Goal: Task Accomplishment & Management: Complete application form

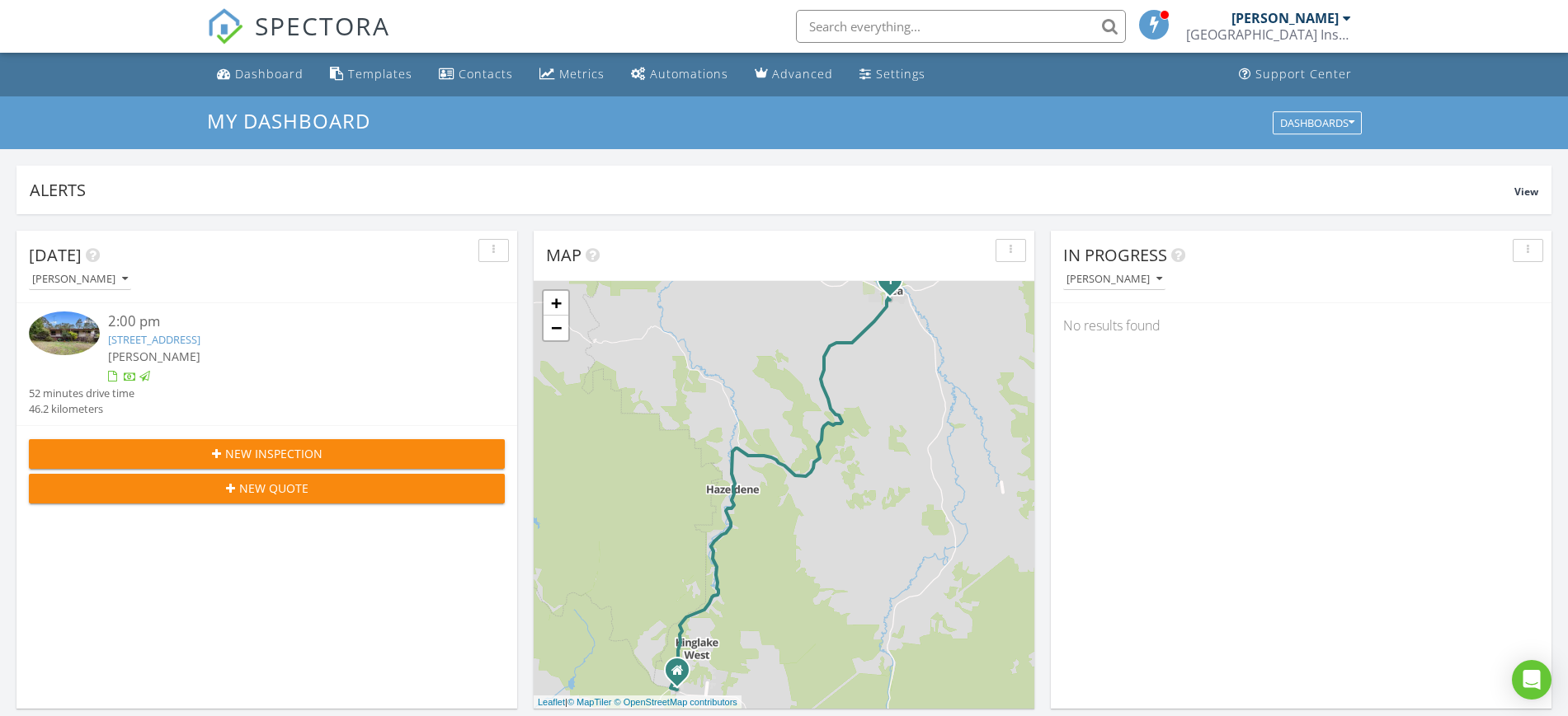
scroll to position [1532, 1599]
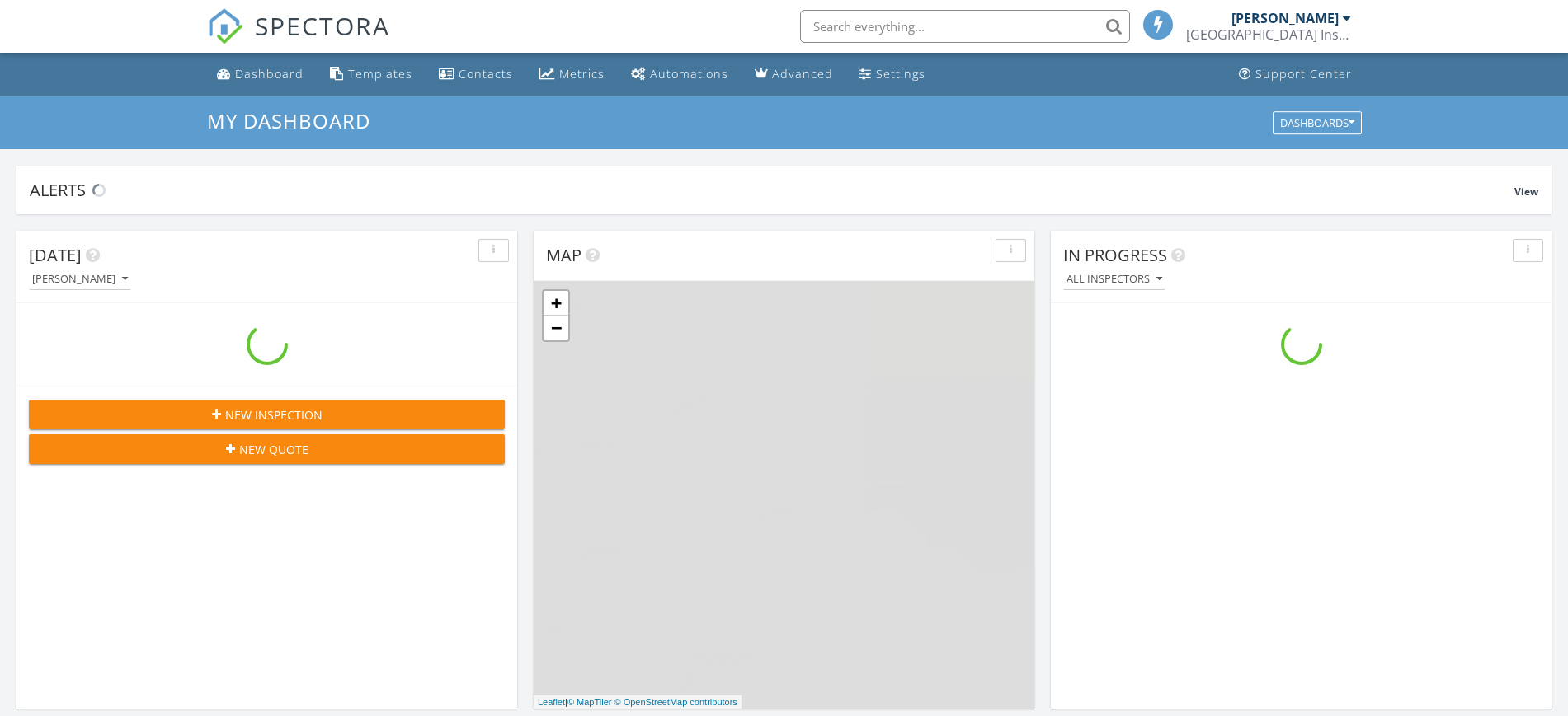
scroll to position [1532, 1599]
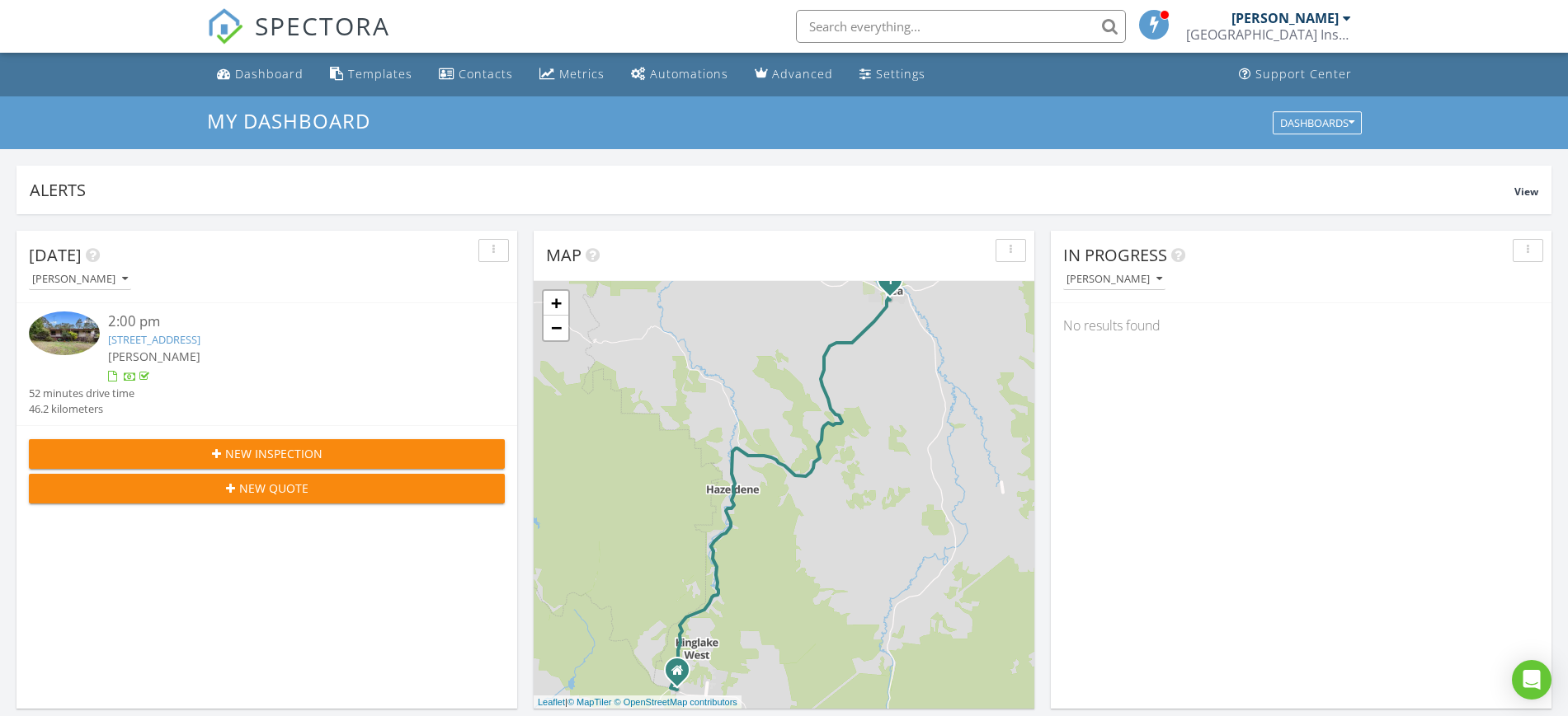
click at [302, 452] on span "New Inspection" at bounding box center [273, 454] width 97 height 17
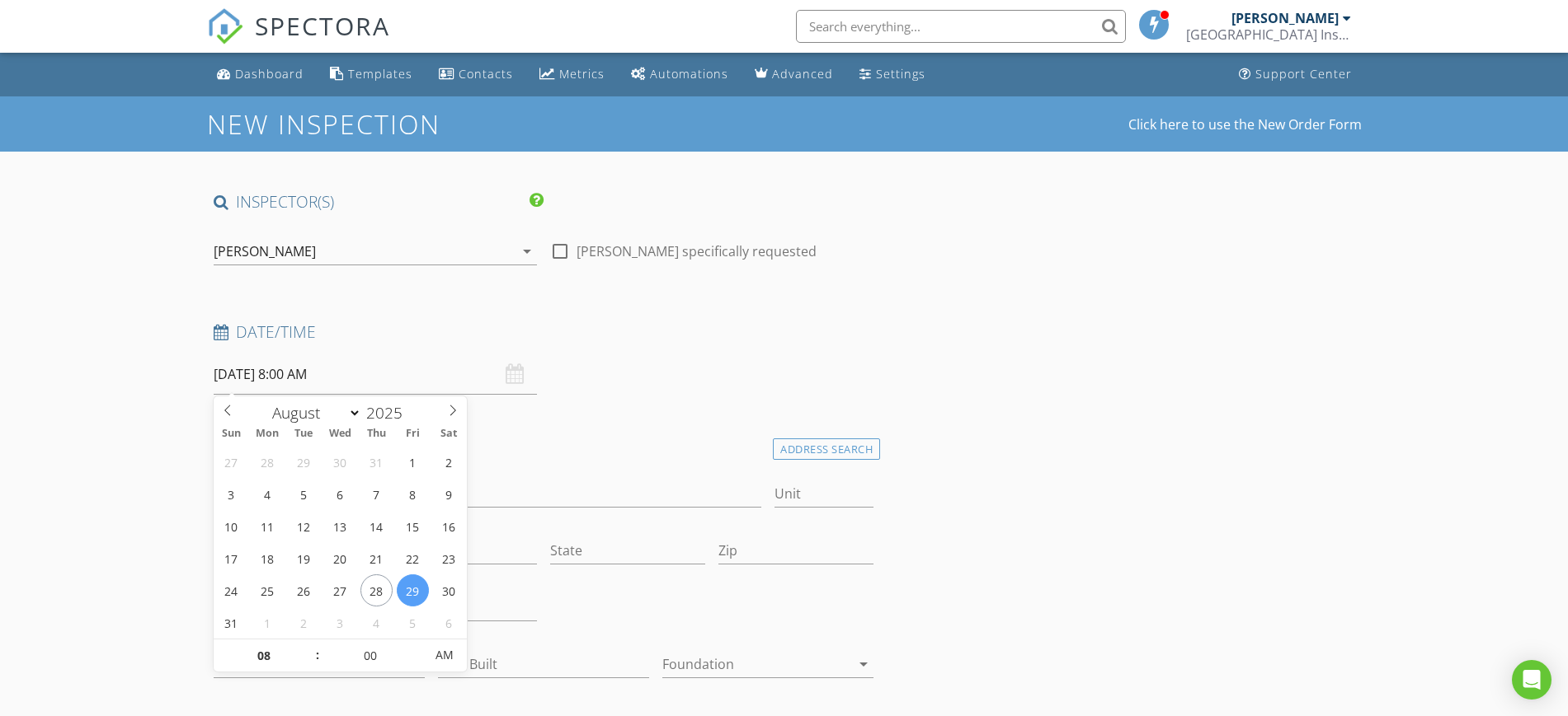
click at [307, 376] on input "29/08/2025 8:00 AM" at bounding box center [375, 375] width 323 height 40
type input "30/08/2025 8:00 AM"
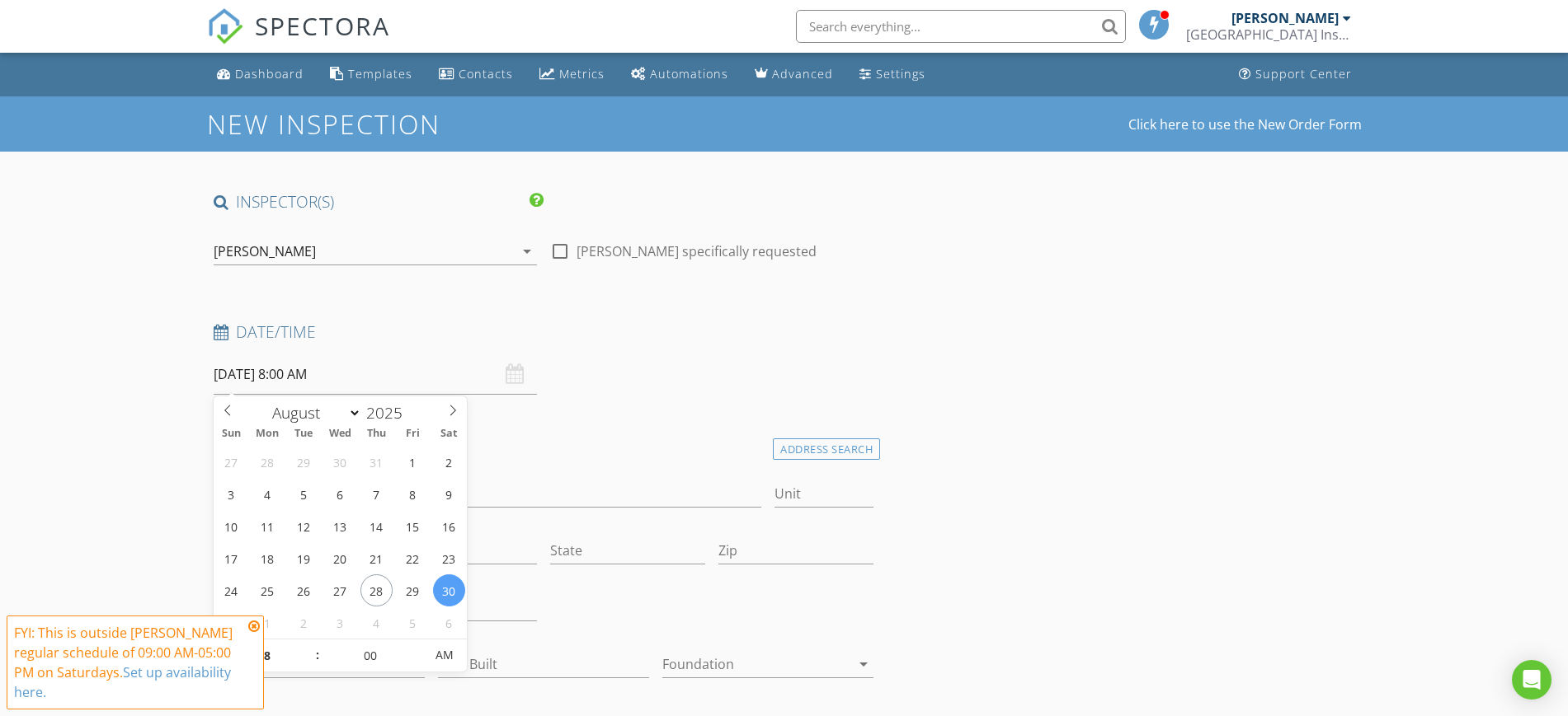
click at [254, 625] on icon at bounding box center [253, 626] width 11 height 13
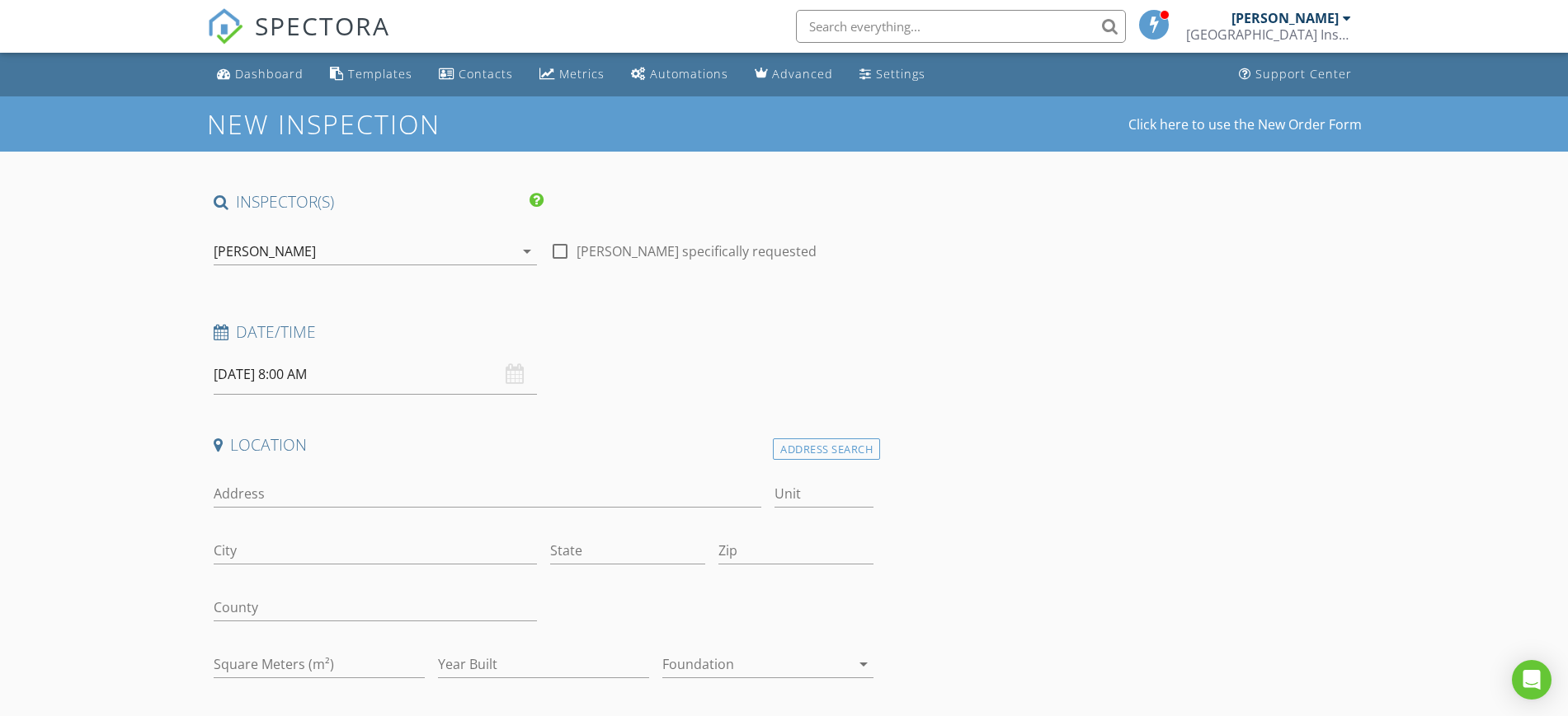
click at [345, 374] on input "30/08/2025 8:00 AM" at bounding box center [375, 375] width 323 height 40
type input "09"
type input "30/08/2025 9:00 AM"
click at [307, 645] on span at bounding box center [308, 648] width 11 height 17
click at [528, 459] on div "Location" at bounding box center [543, 451] width 673 height 33
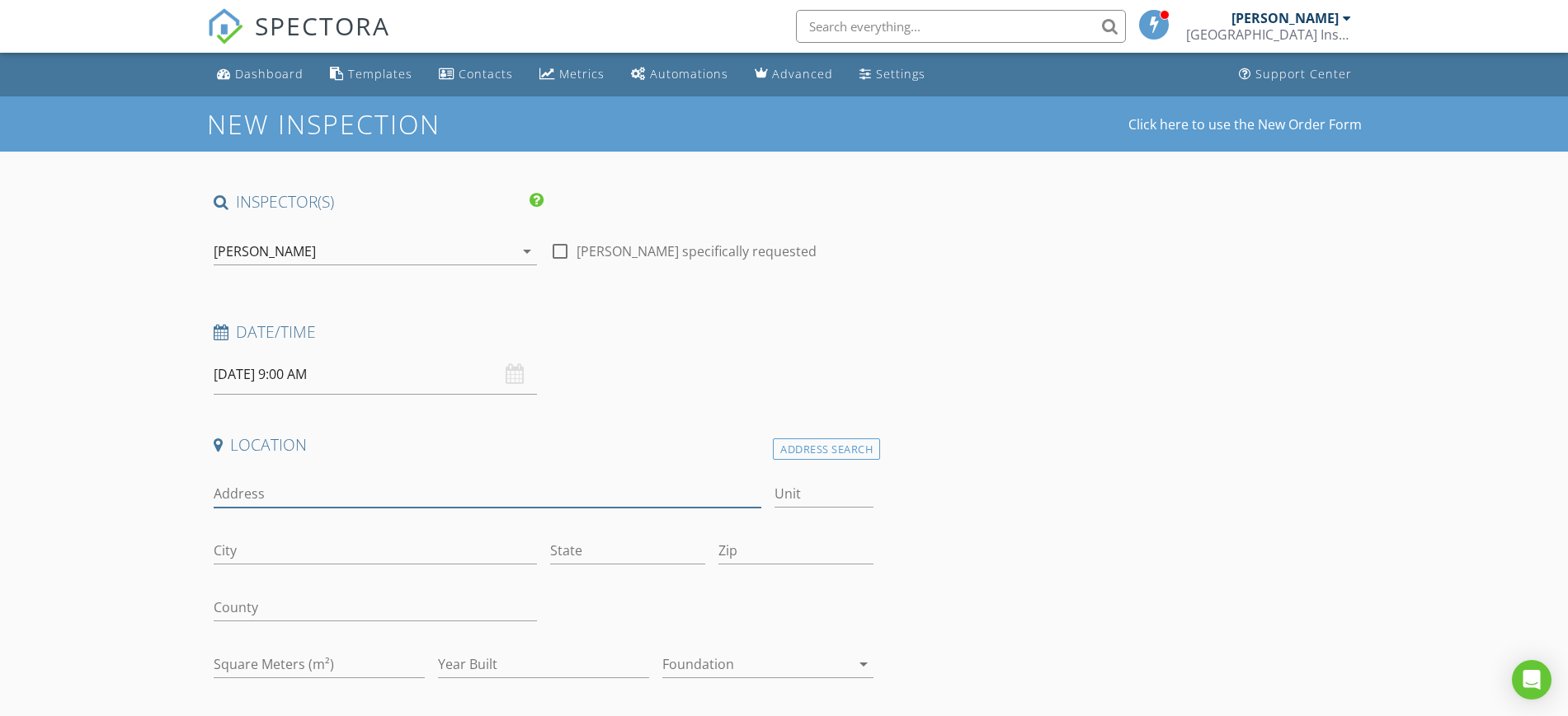
click at [378, 487] on input "Address" at bounding box center [487, 493] width 549 height 27
type input "[STREET_ADDRESS][PERSON_NAME]"
click at [341, 546] on input "City" at bounding box center [375, 550] width 323 height 27
type input "[PERSON_NAME][GEOGRAPHIC_DATA]"
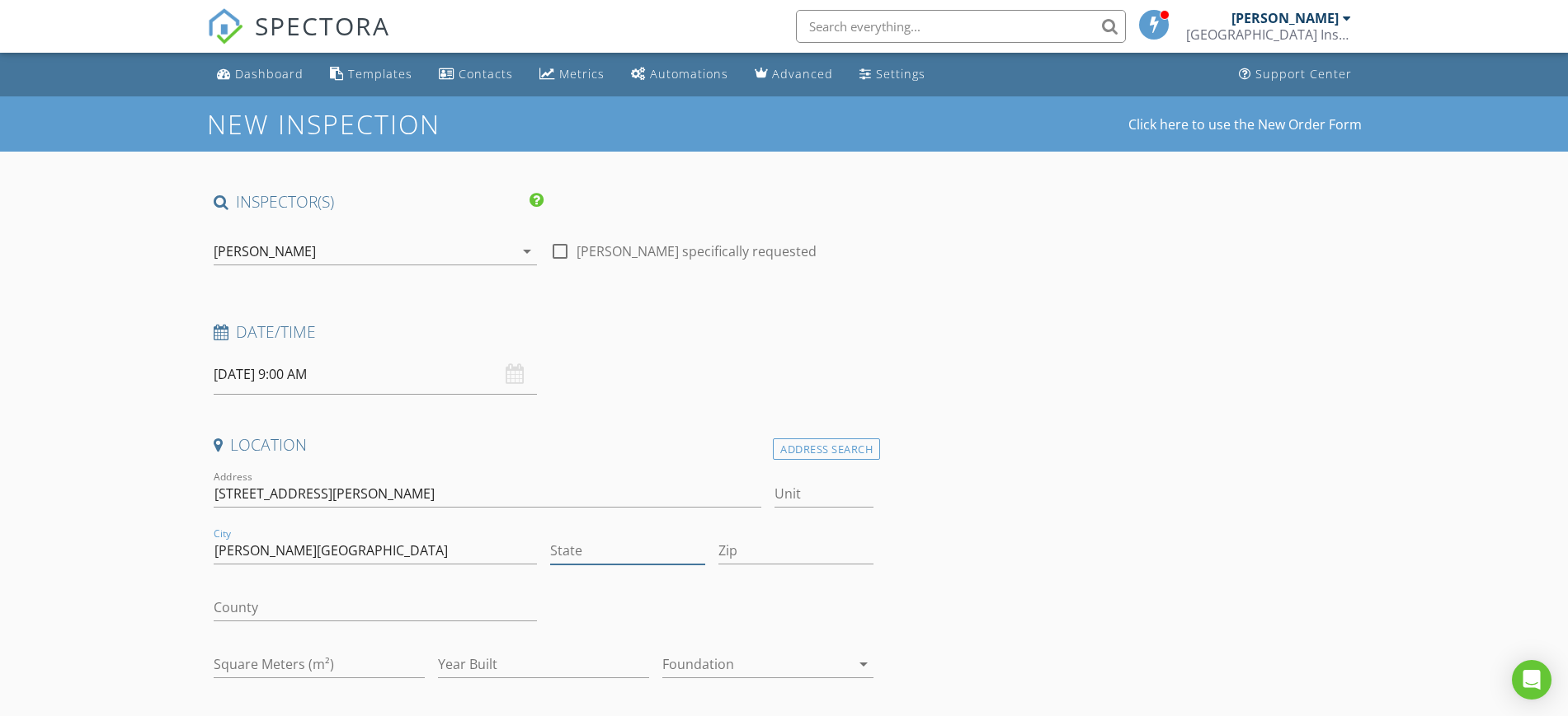
click at [571, 554] on input "State" at bounding box center [627, 550] width 155 height 27
type input "VIC"
click at [758, 552] on input "Zip" at bounding box center [795, 550] width 155 height 27
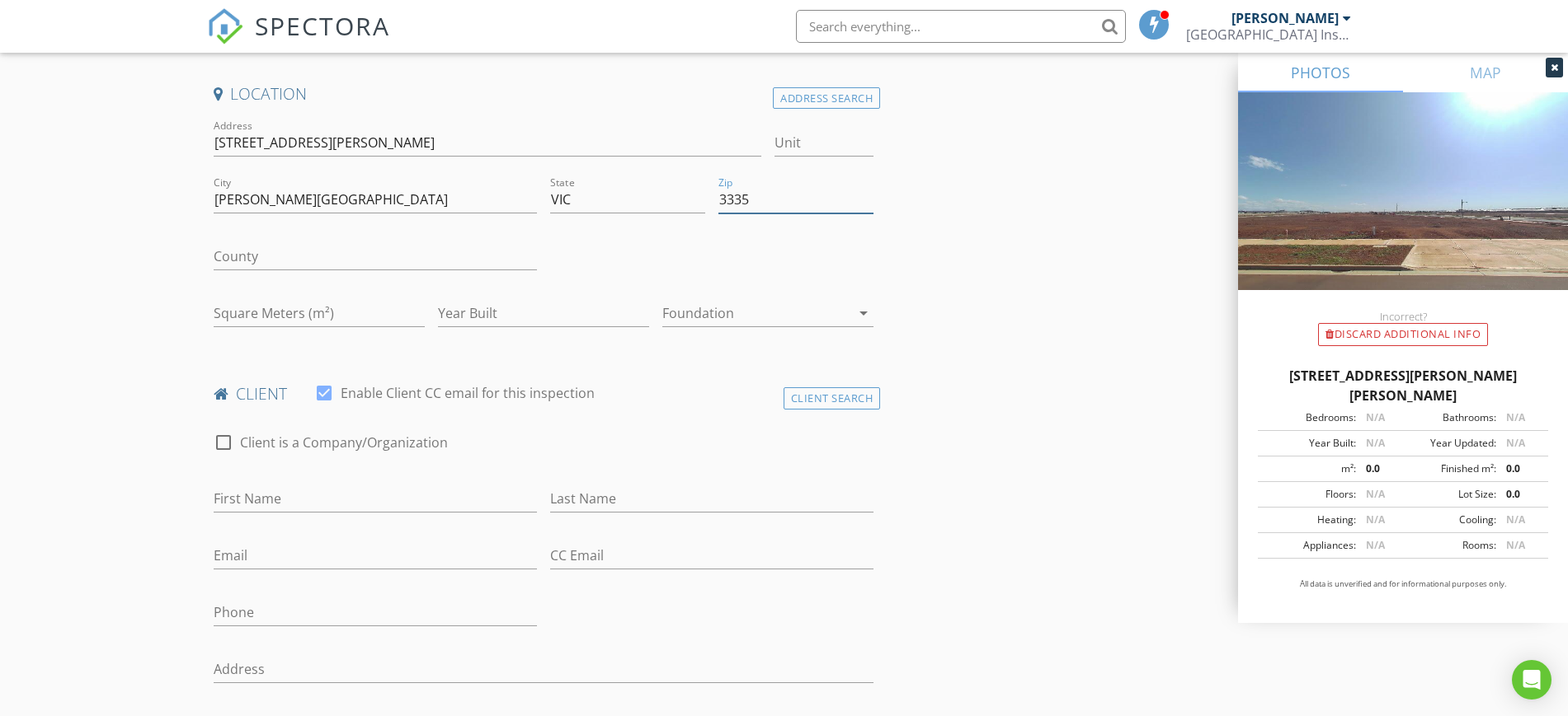
scroll to position [353, 0]
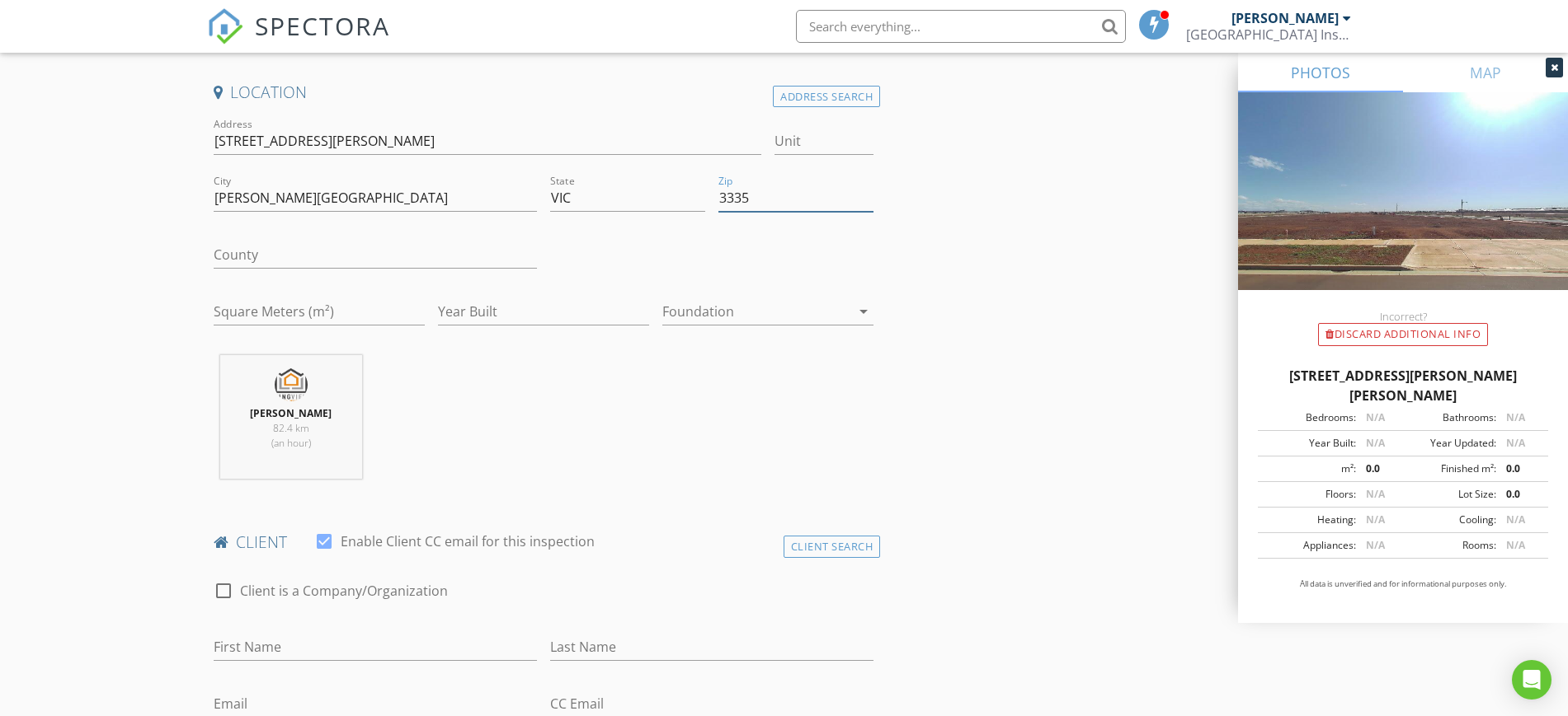
type input "3335"
click at [330, 647] on input "First Name" at bounding box center [375, 647] width 323 height 27
type input "[PERSON_NAME]"
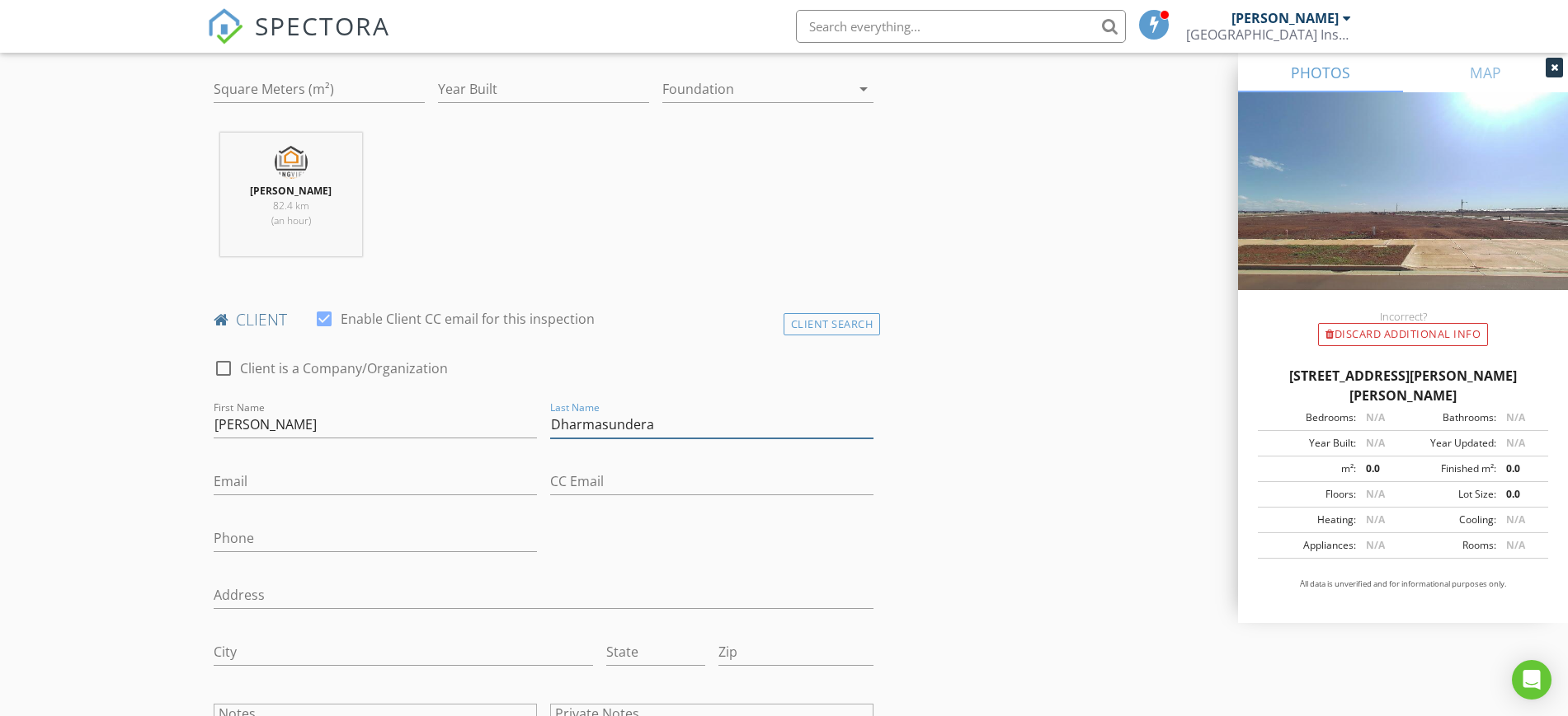
scroll to position [576, 0]
type input "Dharmasundera"
click at [285, 478] on input "Email" at bounding box center [375, 480] width 323 height 27
paste input "[EMAIL_ADDRESS][DOMAIN_NAME]"
type input "[EMAIL_ADDRESS][DOMAIN_NAME]"
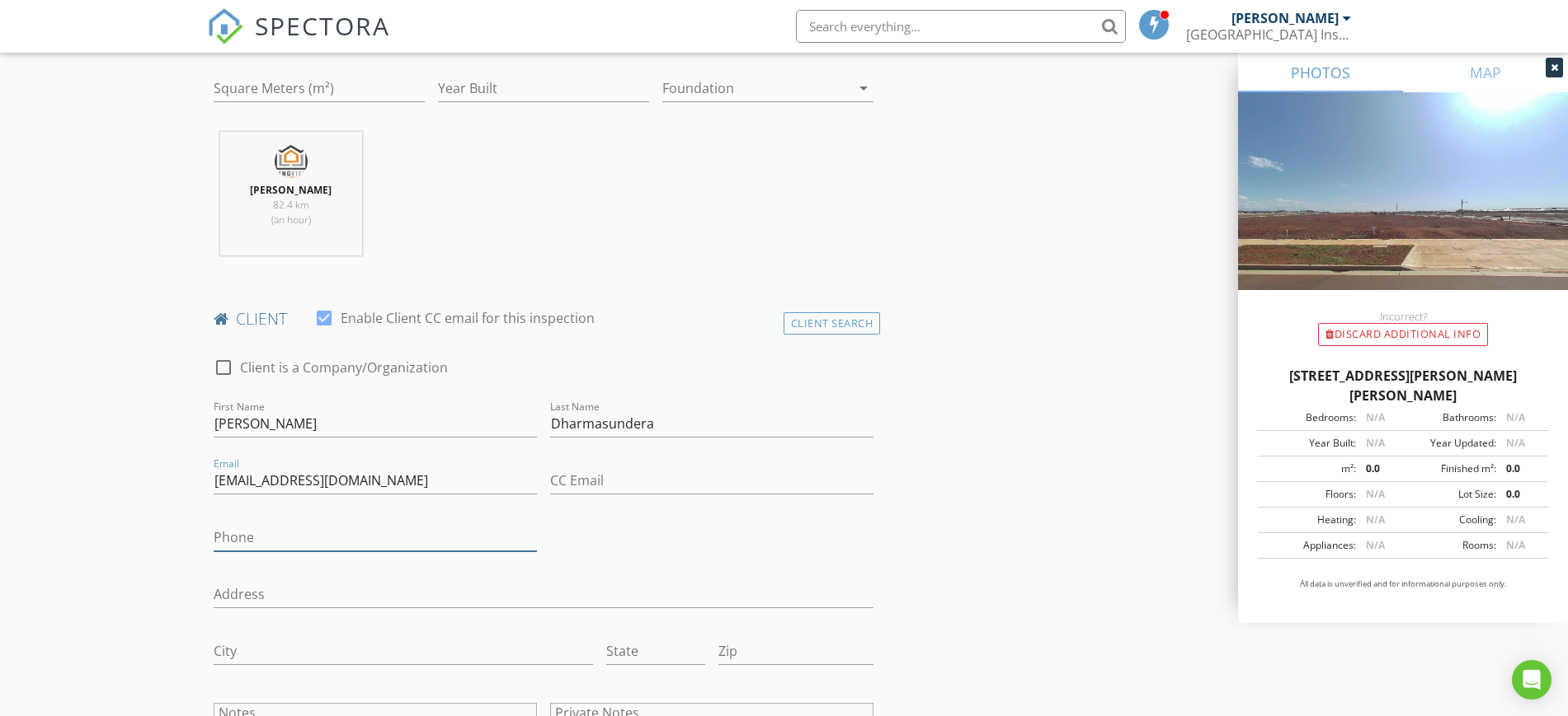
click at [314, 534] on input "Phone" at bounding box center [375, 537] width 323 height 27
type input "0423983722"
click at [308, 585] on input "Address" at bounding box center [543, 595] width 660 height 27
type input "[STREET_ADDRESS]"
type input "Sunshine"
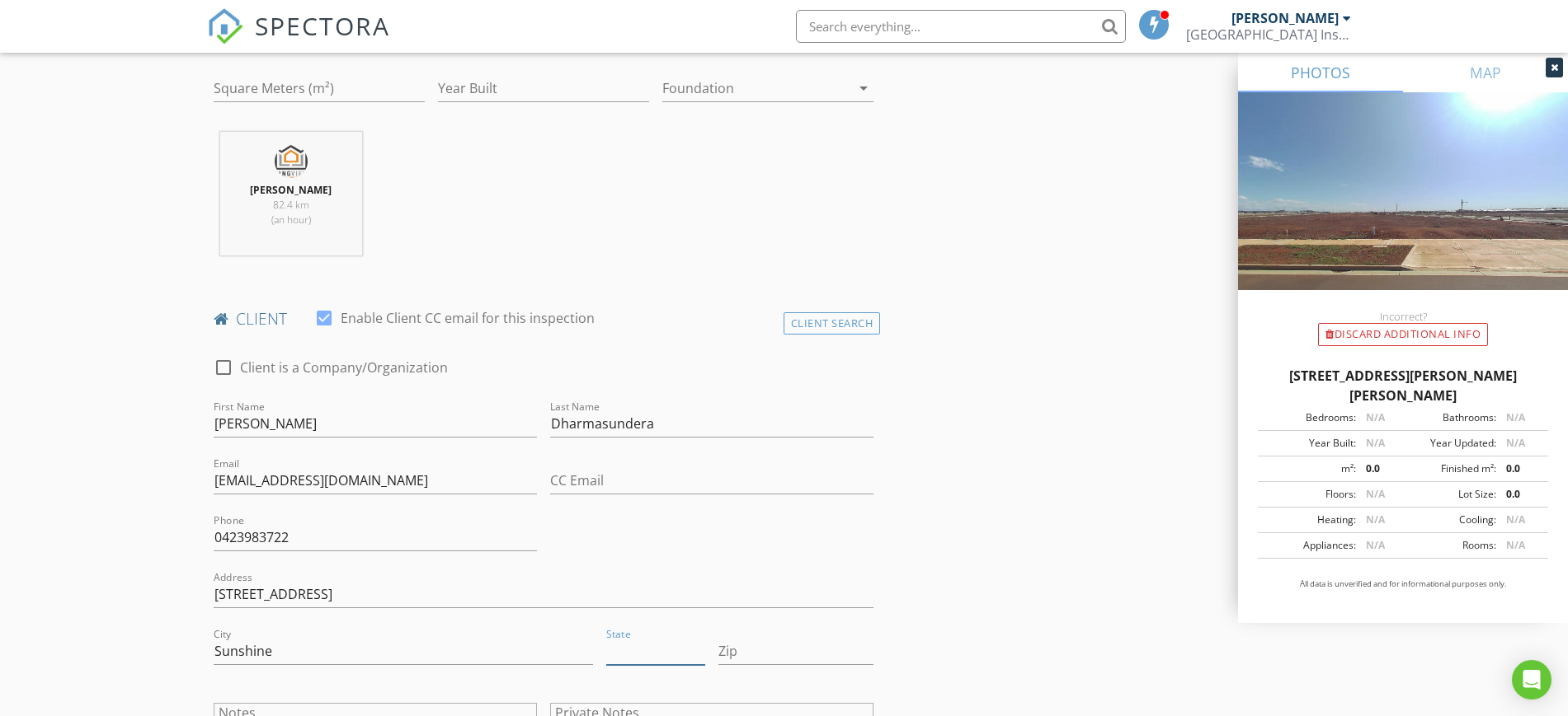
click at [644, 653] on input "State" at bounding box center [655, 651] width 99 height 27
type input "VIC"
click at [791, 659] on input "Zip" at bounding box center [795, 651] width 155 height 27
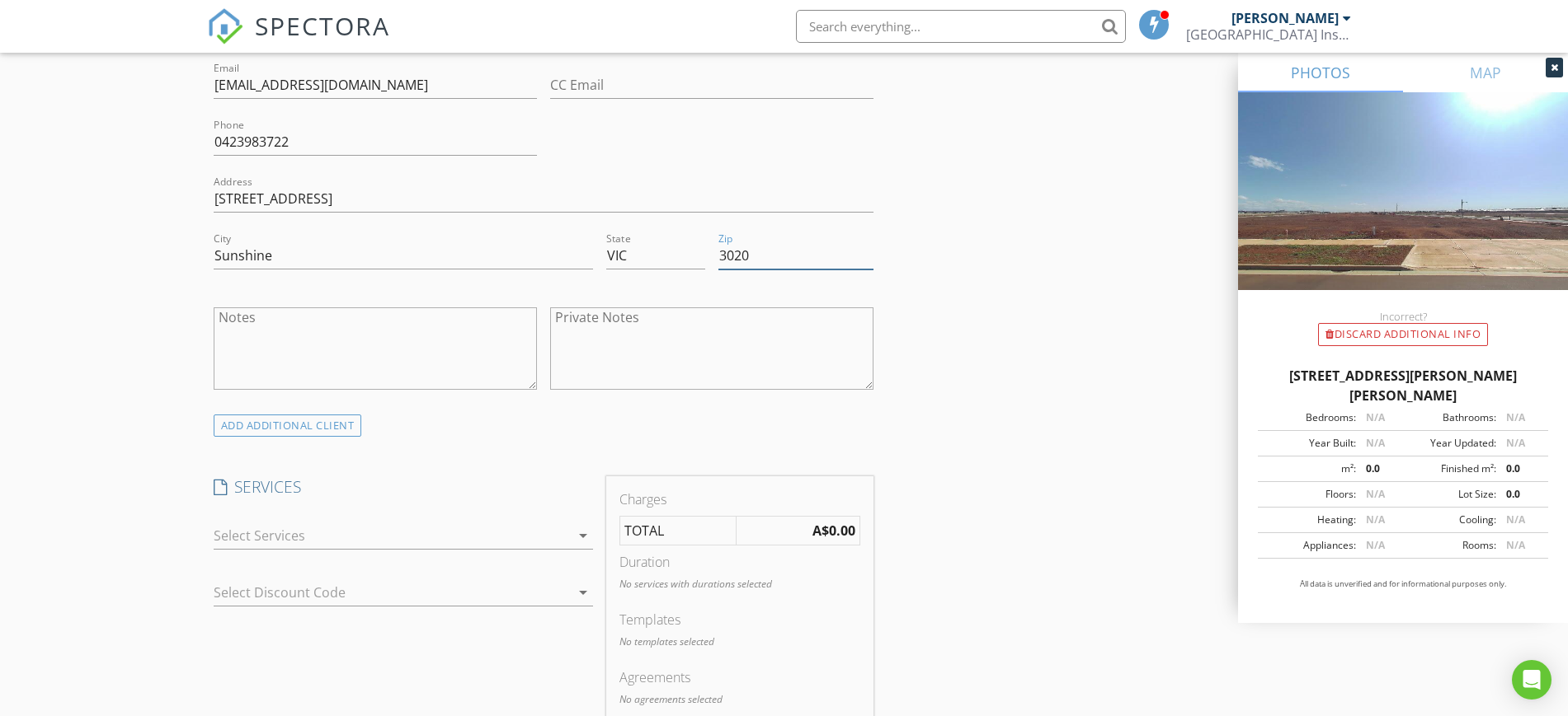
scroll to position [973, 0]
type input "3020"
click at [434, 537] on div at bounding box center [391, 535] width 356 height 26
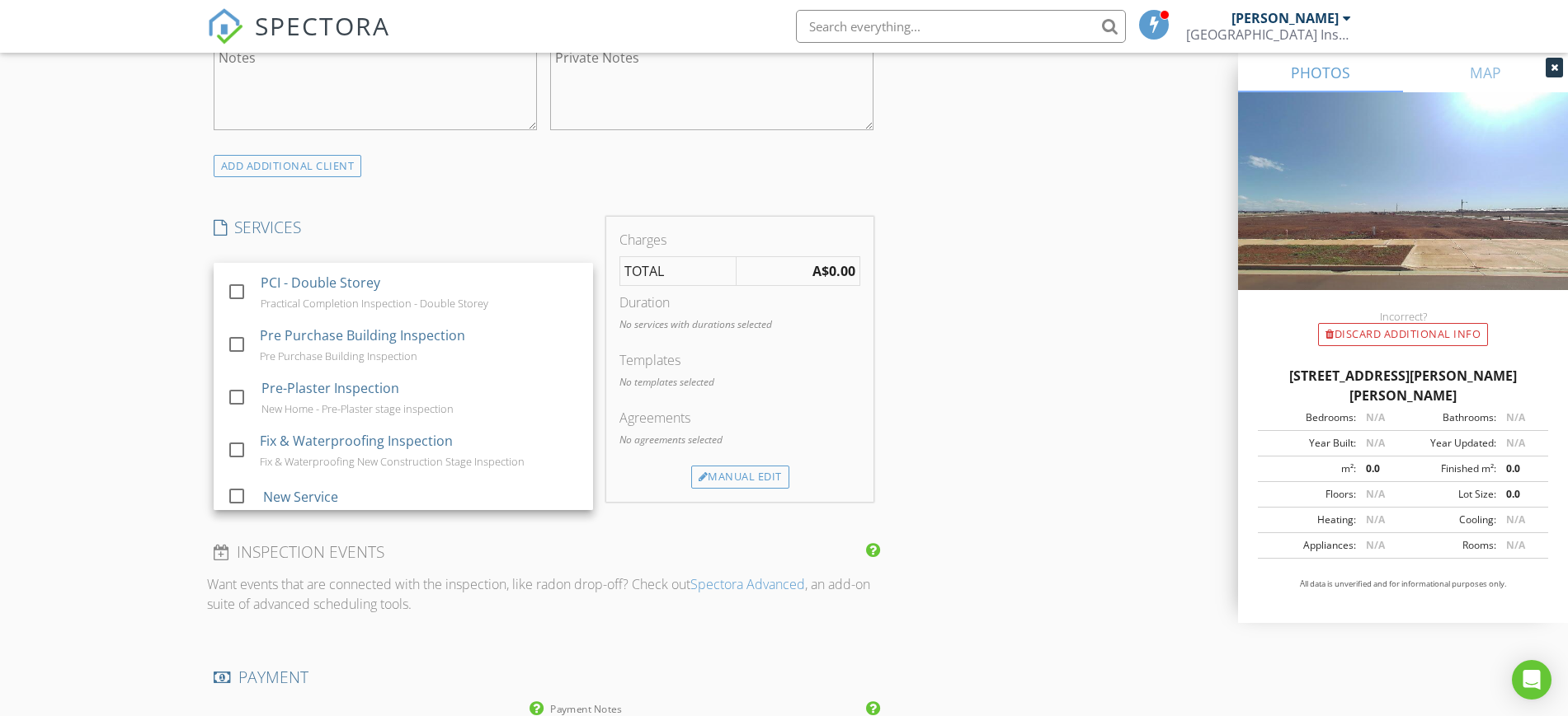
scroll to position [293, 0]
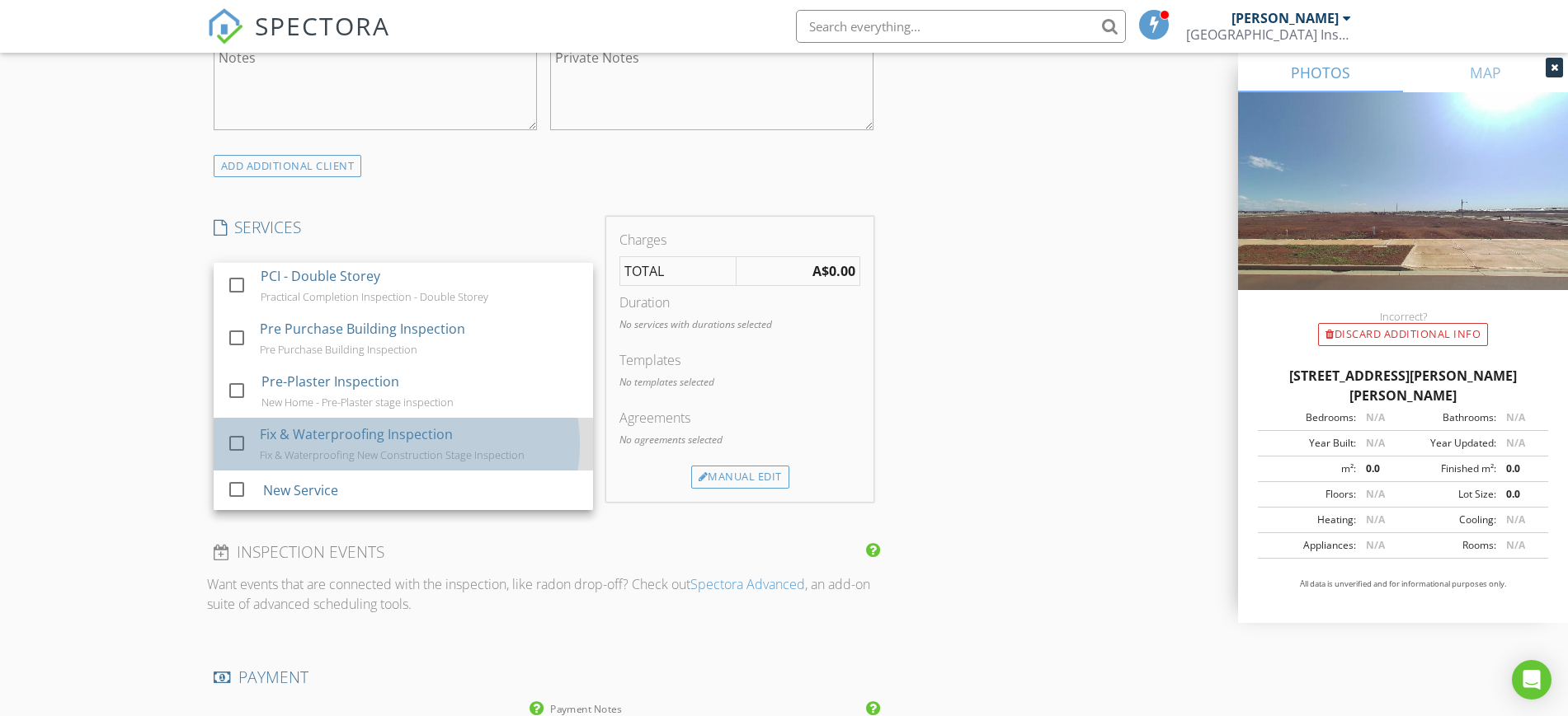
click at [362, 442] on div "Fix & Waterproofing Inspection" at bounding box center [356, 434] width 193 height 20
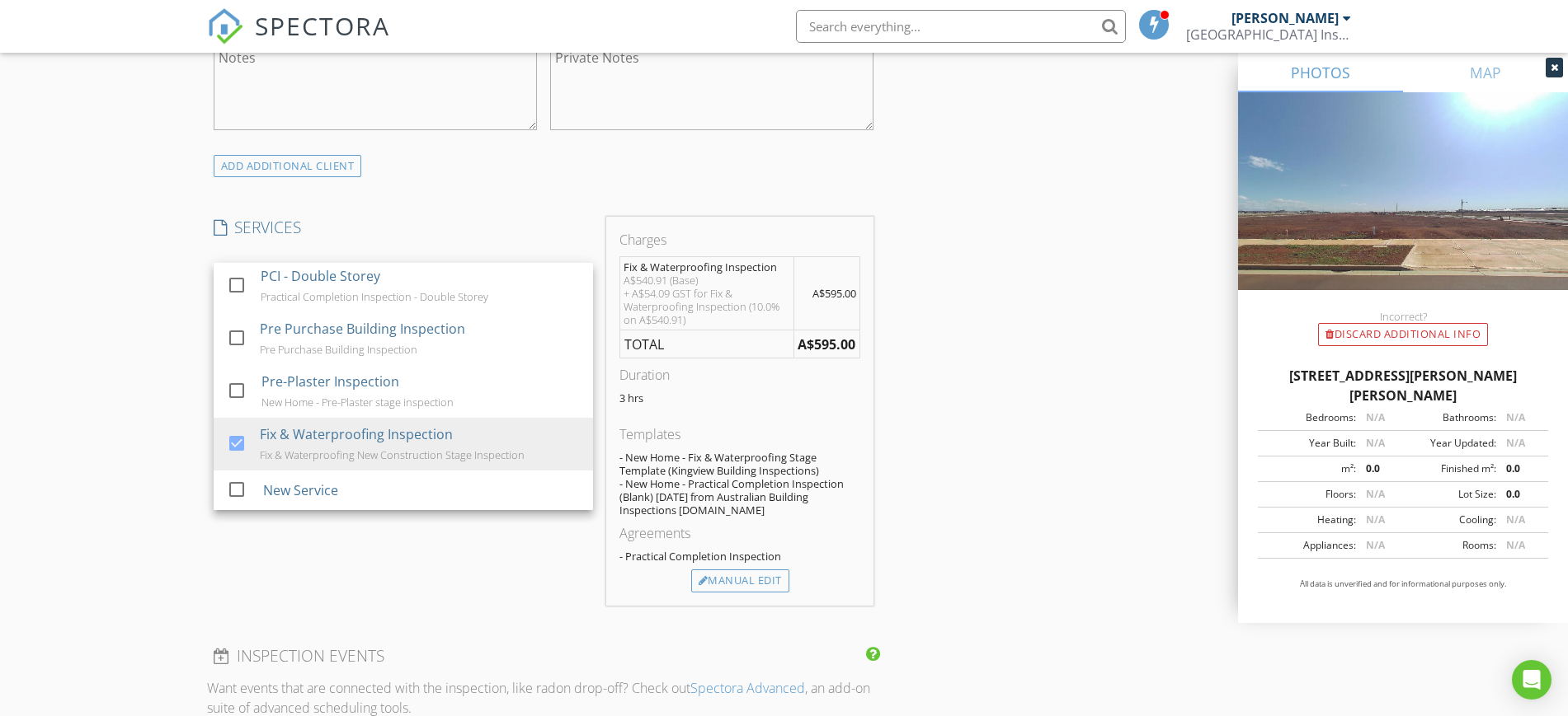
click at [500, 579] on div "SERVICES check_box_outline_blank Pre Purchase Building Inspection Pre Purchase …" at bounding box center [403, 411] width 392 height 389
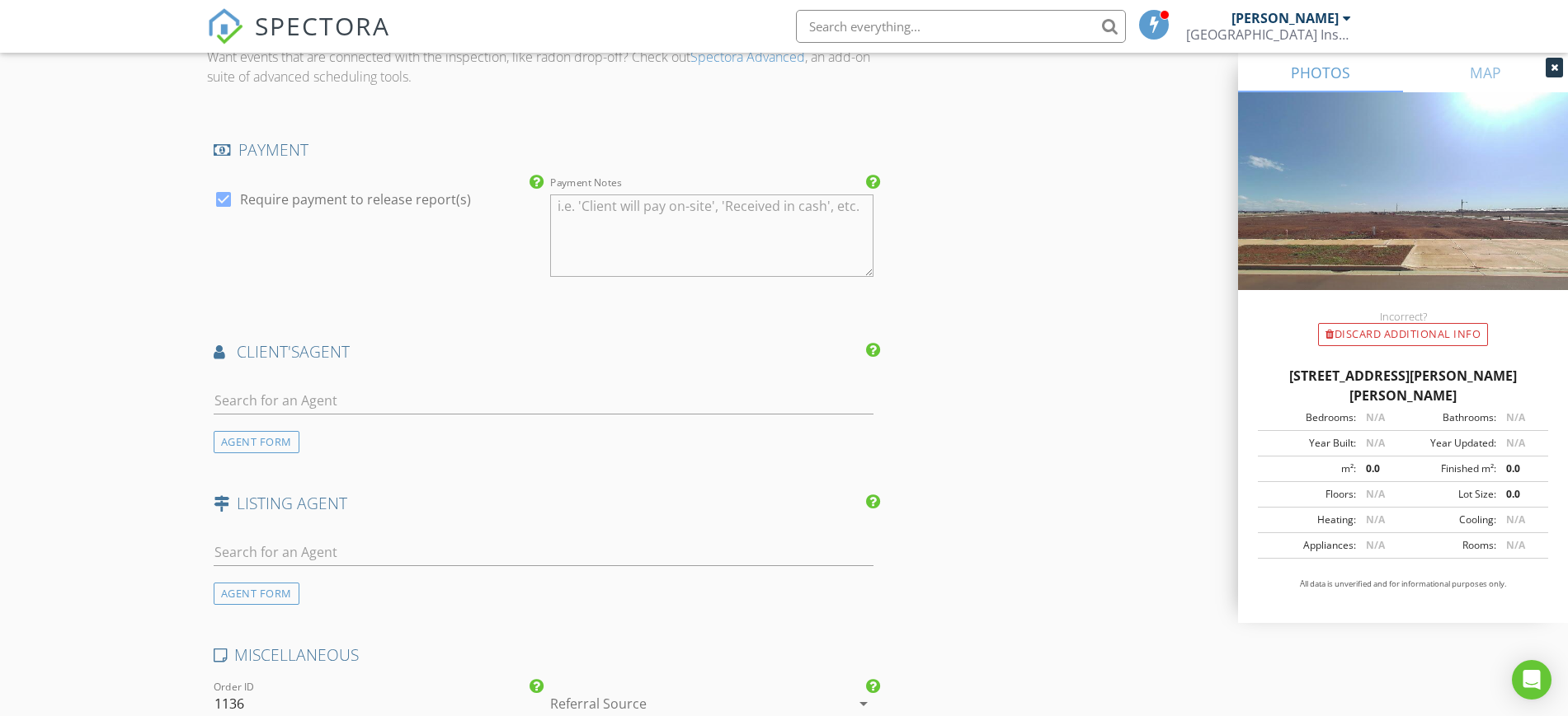
scroll to position [1863, 0]
click at [267, 435] on div "AGENT FORM" at bounding box center [256, 441] width 86 height 22
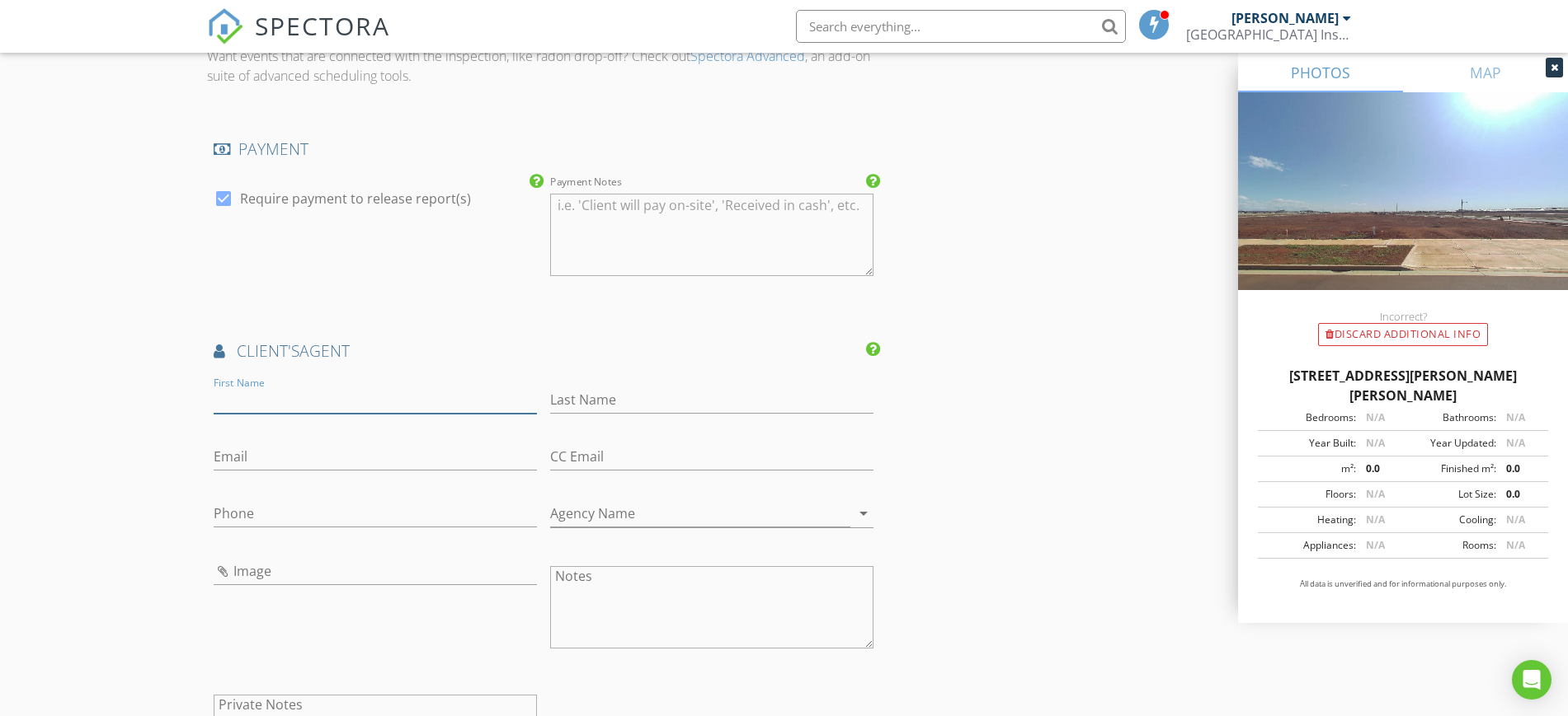
click at [271, 400] on input "First Name" at bounding box center [375, 400] width 323 height 27
click at [406, 461] on input "Email" at bounding box center [375, 457] width 323 height 27
paste input "[EMAIL_ADDRESS][DOMAIN_NAME]"
type input "[EMAIL_ADDRESS][DOMAIN_NAME]"
click at [316, 399] on input "First Name" at bounding box center [375, 400] width 323 height 27
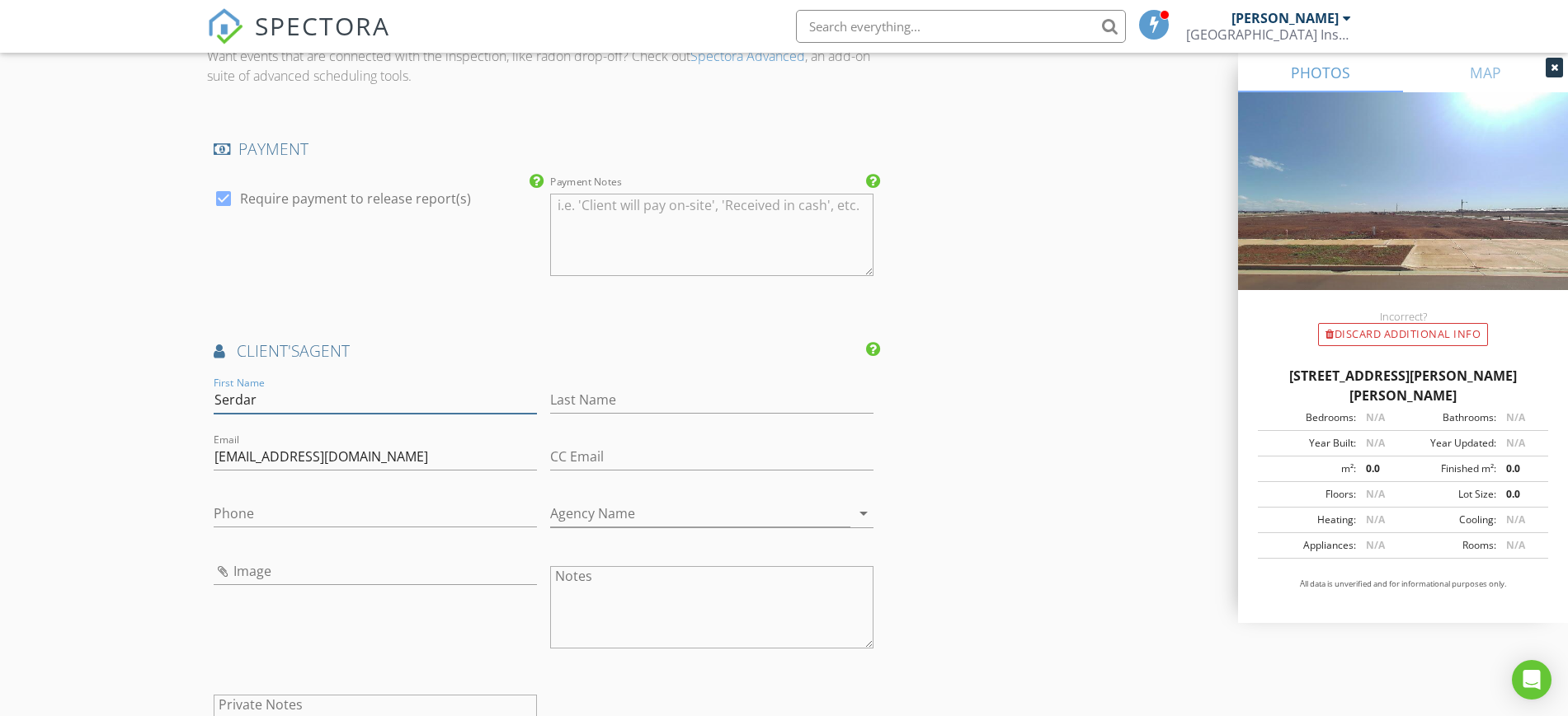
type input "Serdar"
click at [665, 391] on input "Last Name" at bounding box center [712, 400] width 323 height 27
type input "Pir"
click at [380, 505] on input "Phone" at bounding box center [375, 513] width 323 height 27
paste input "0438 595 159"
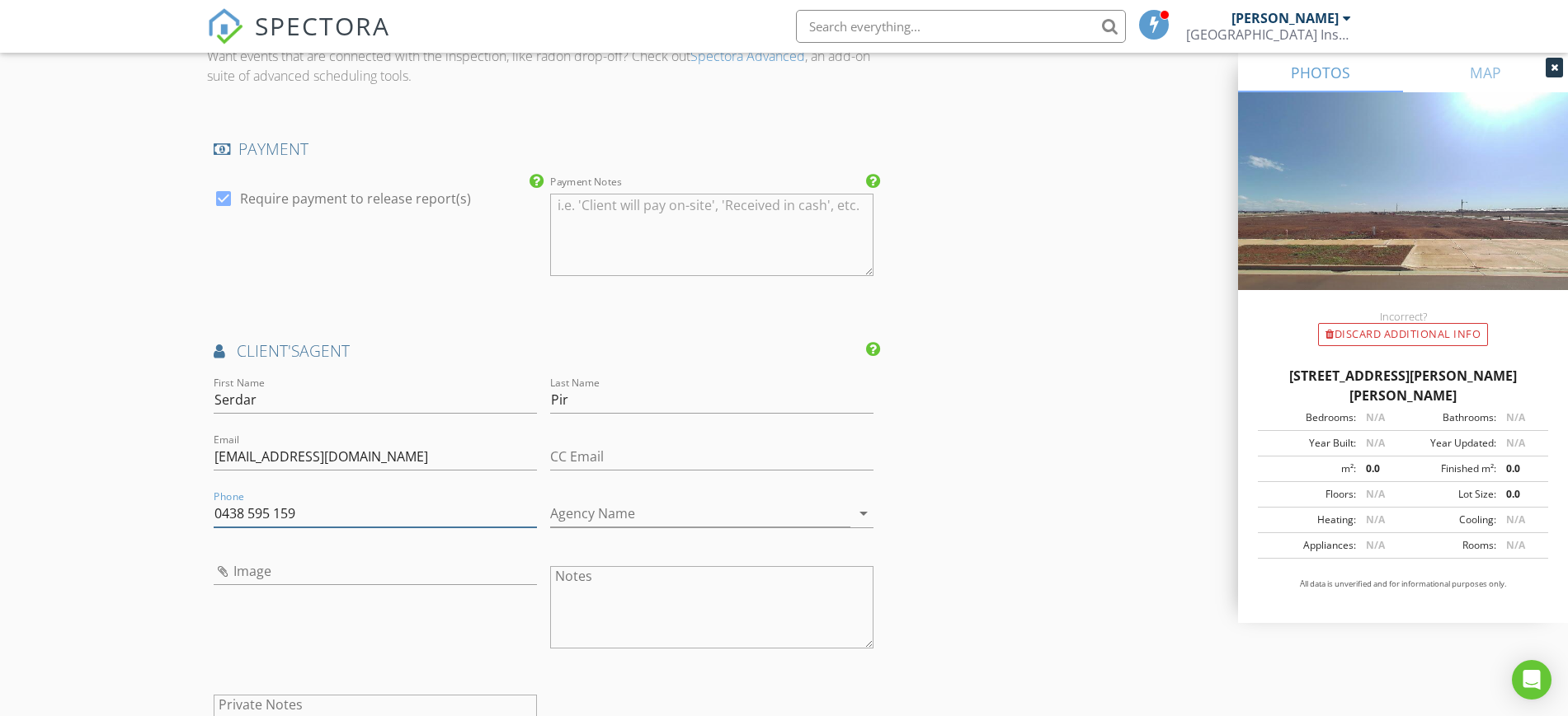
type input "0438 595 159"
click at [629, 516] on input "Agency Name" at bounding box center [701, 513] width 300 height 27
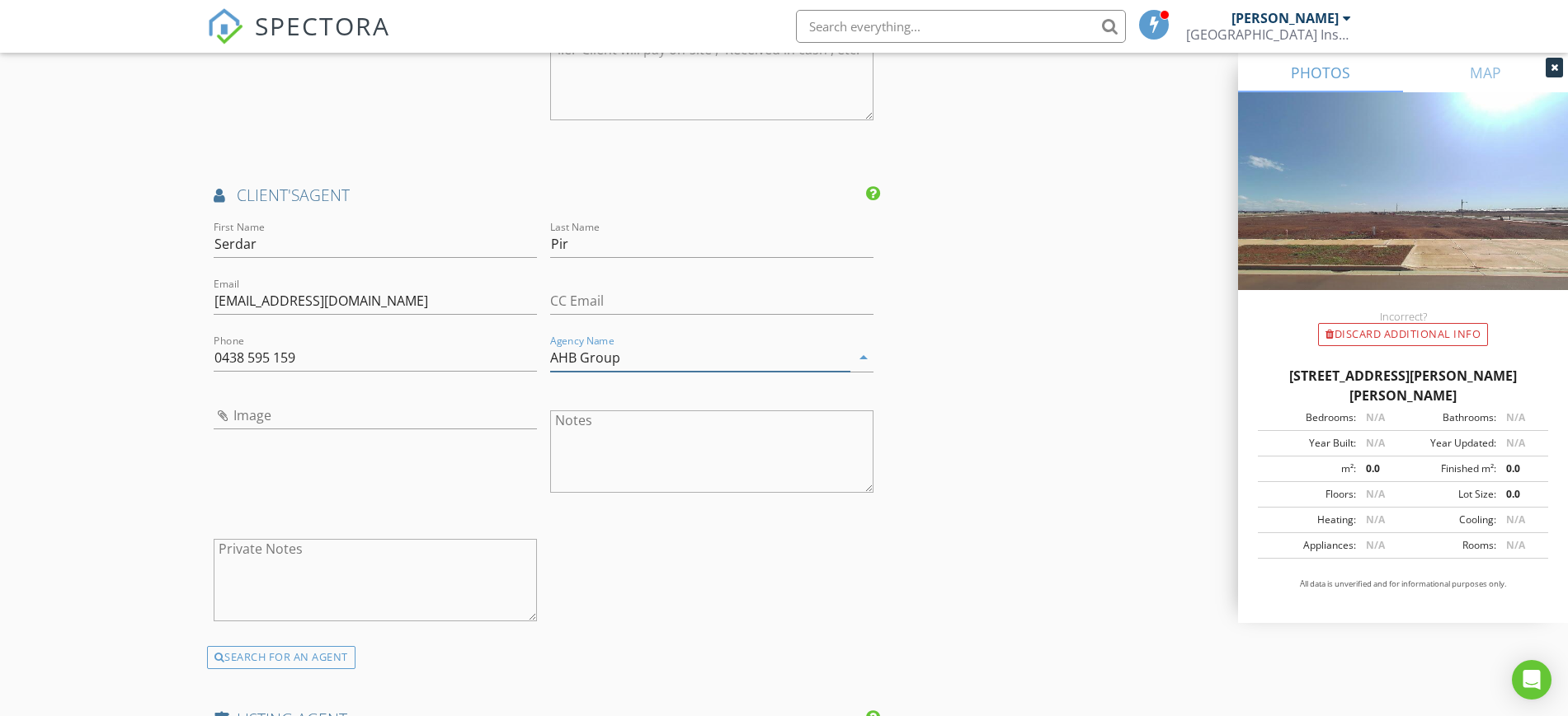
scroll to position [2026, 0]
type input "AHB Group"
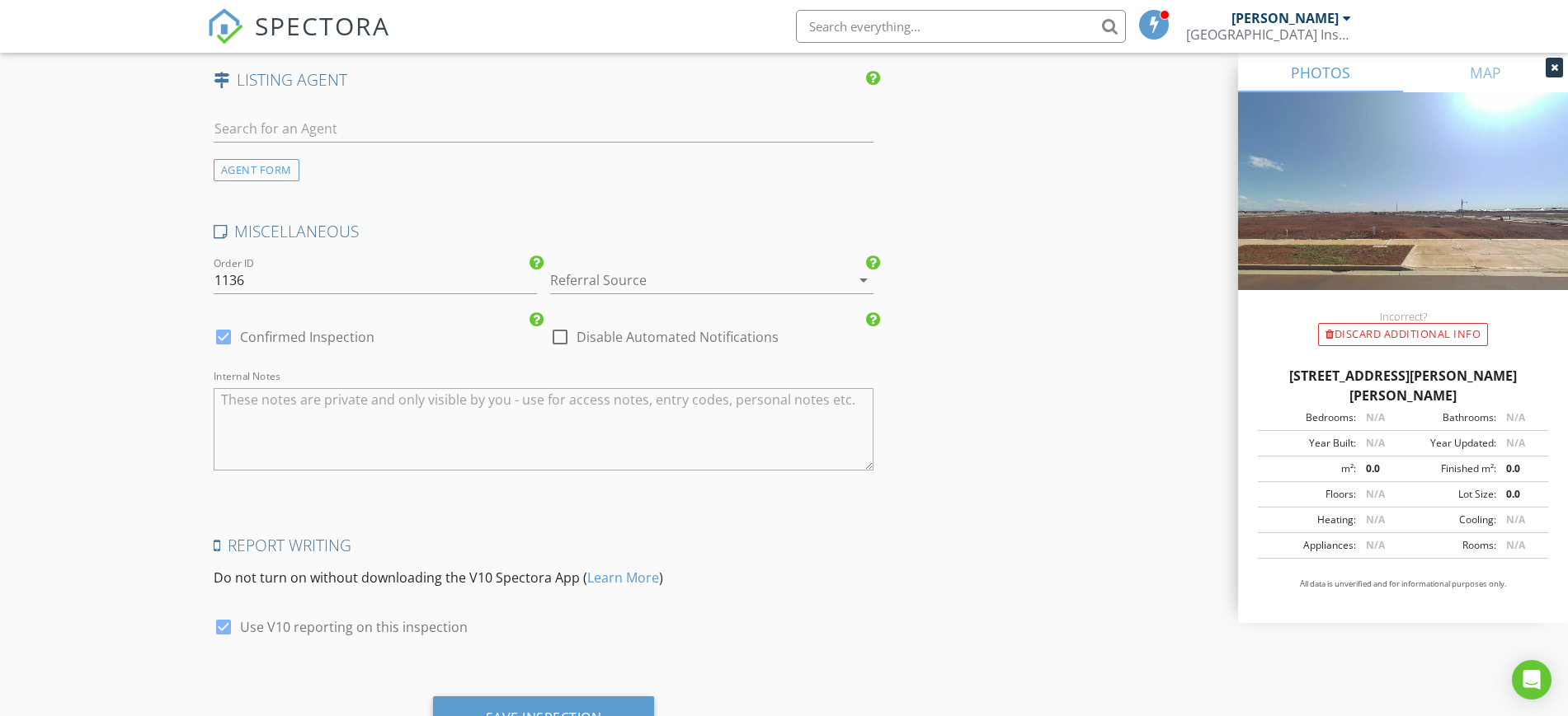
scroll to position [2736, 0]
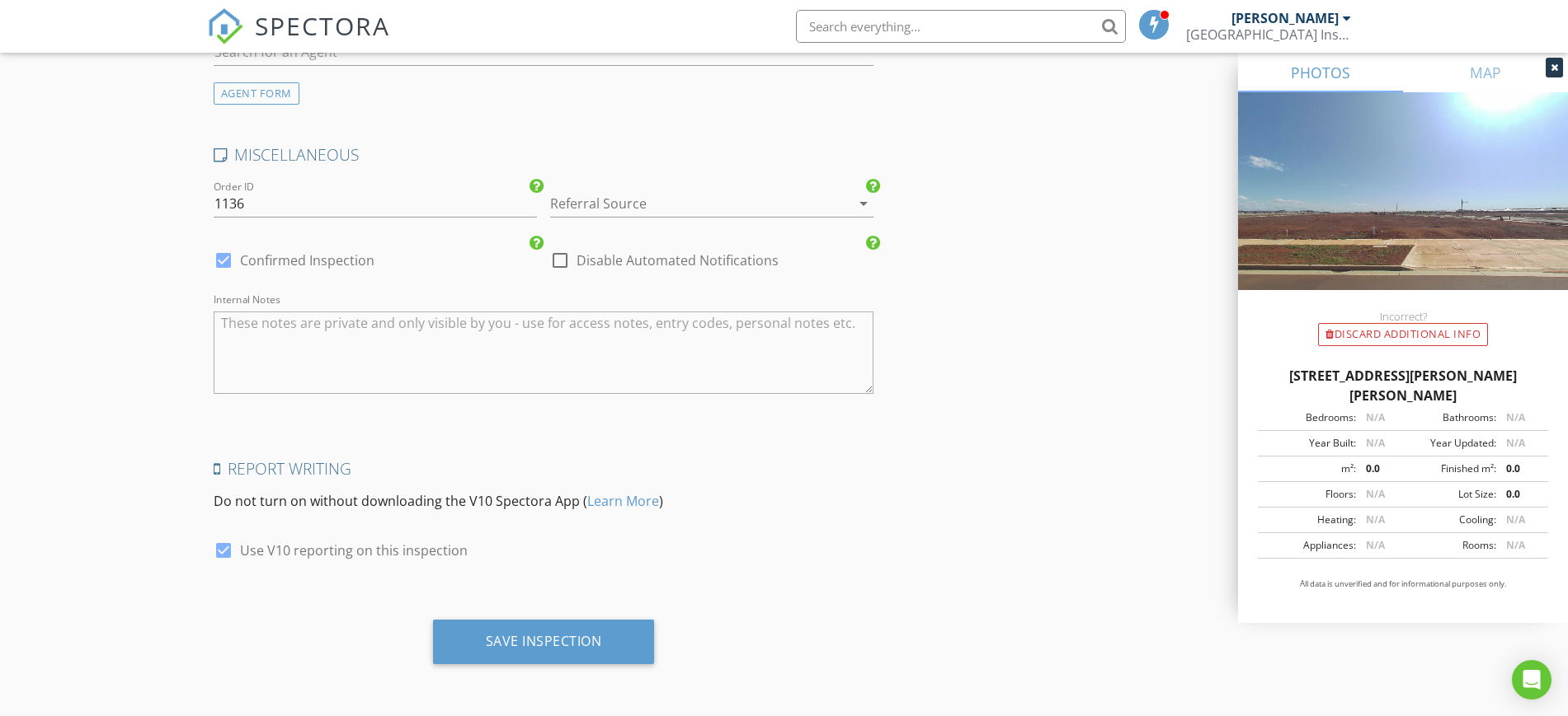
click at [749, 200] on div at bounding box center [688, 203] width 277 height 26
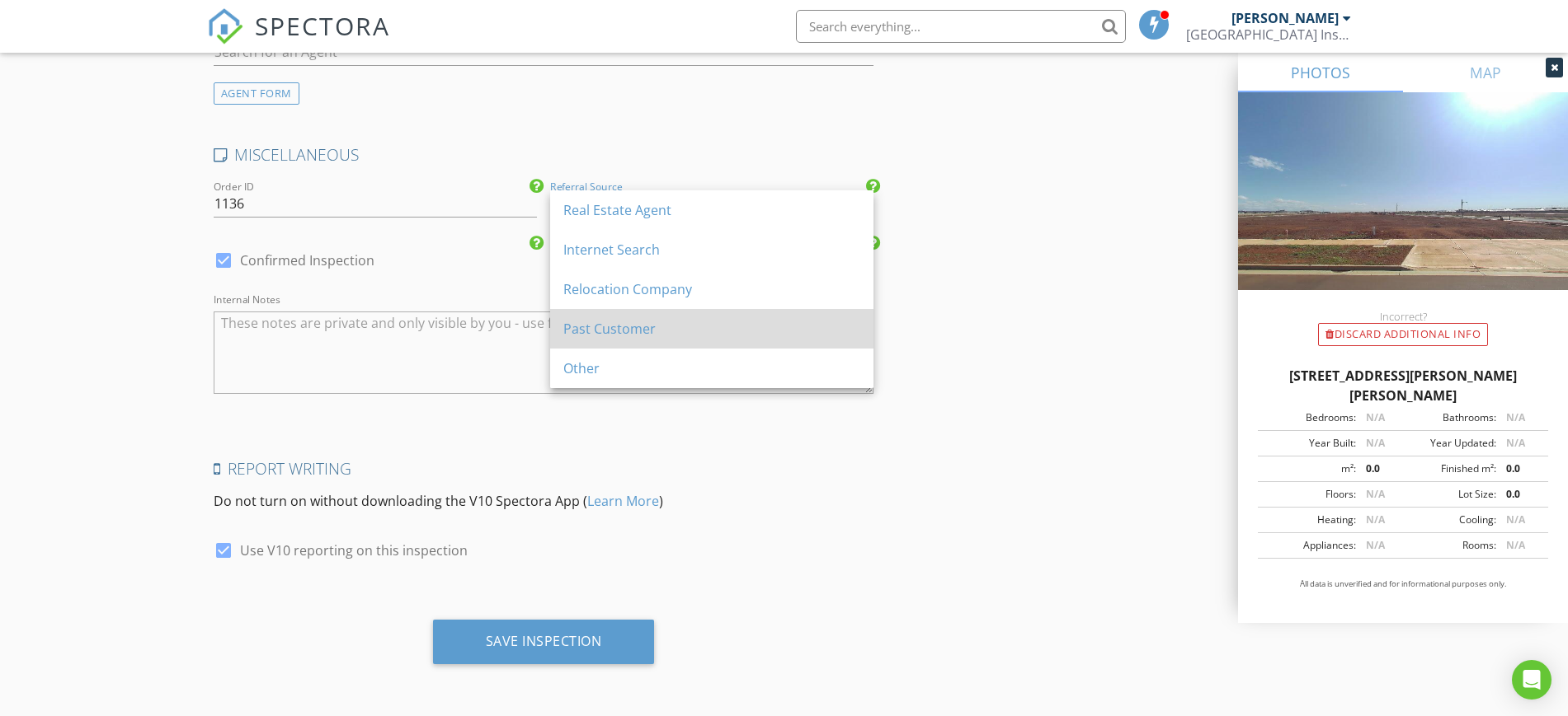
click at [604, 326] on div "Past Customer" at bounding box center [712, 328] width 297 height 20
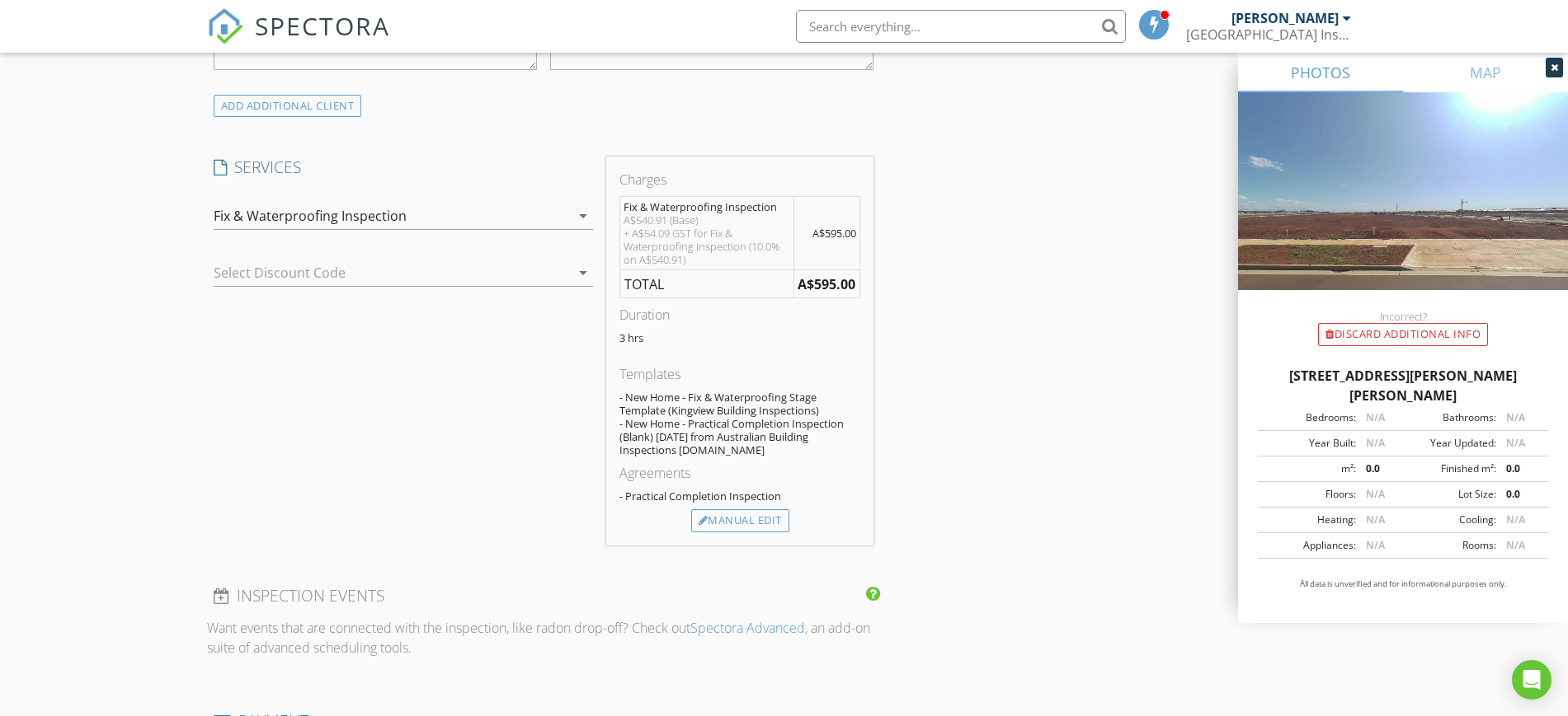
scroll to position [1292, 0]
click at [699, 519] on div at bounding box center [703, 520] width 10 height 10
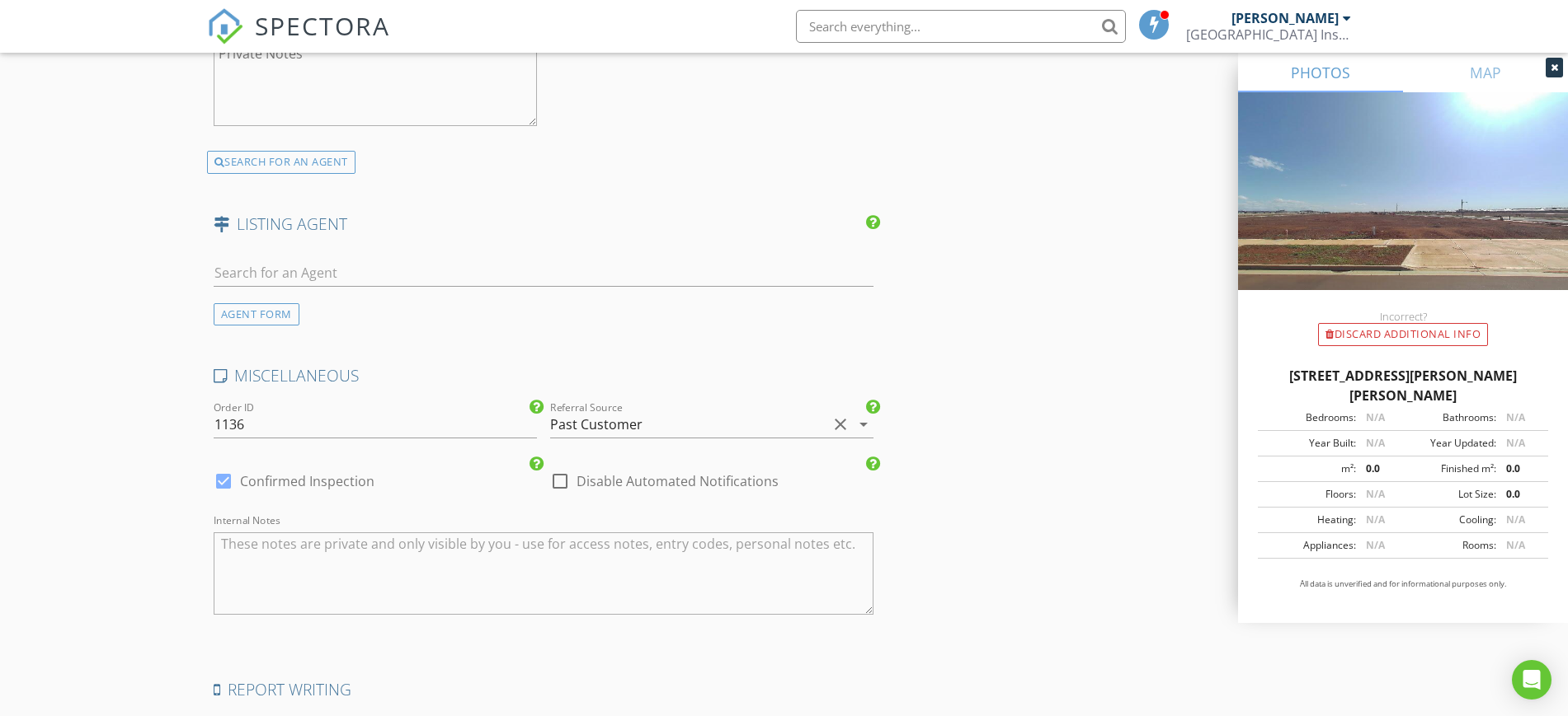
scroll to position [2912, 0]
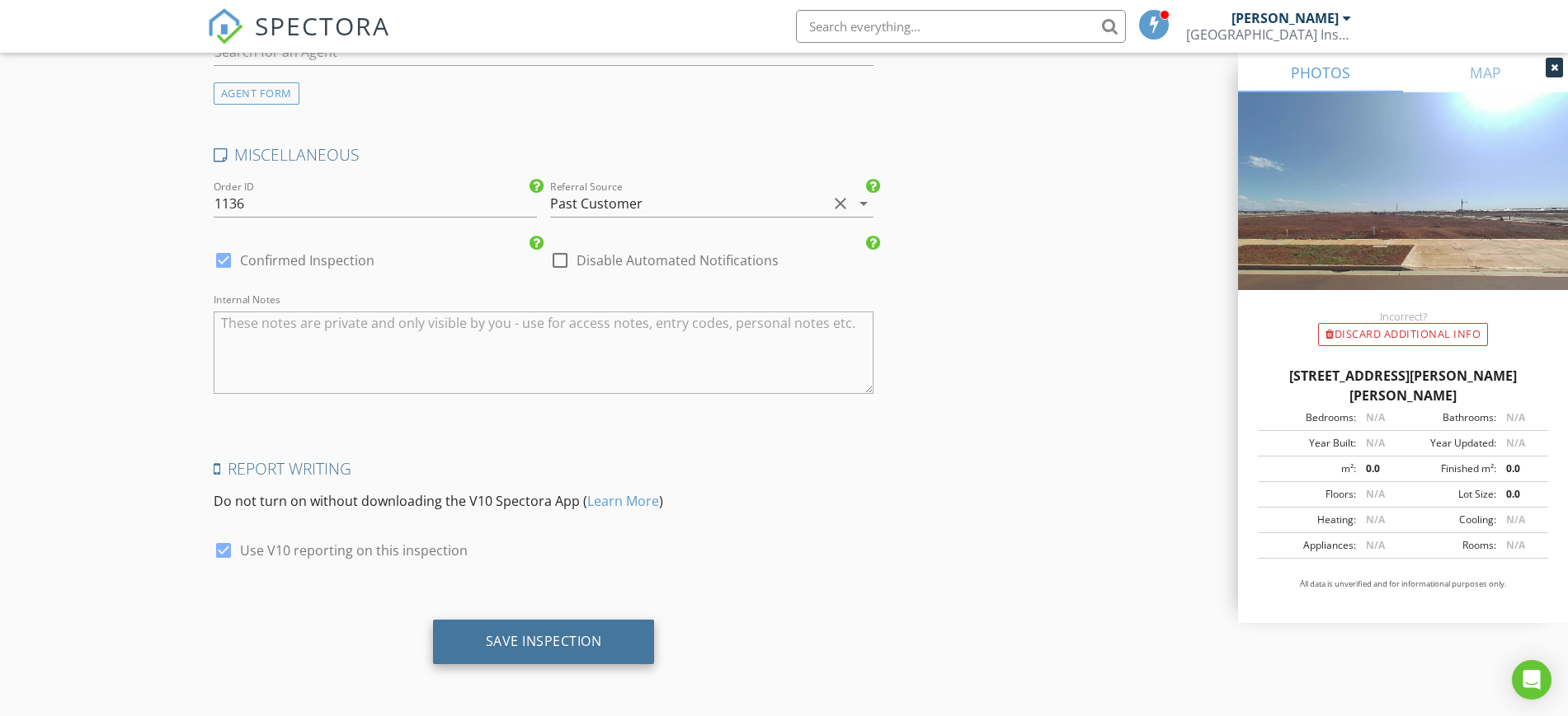
click at [553, 640] on div "Save Inspection" at bounding box center [543, 641] width 116 height 17
